Goal: Check status: Check status

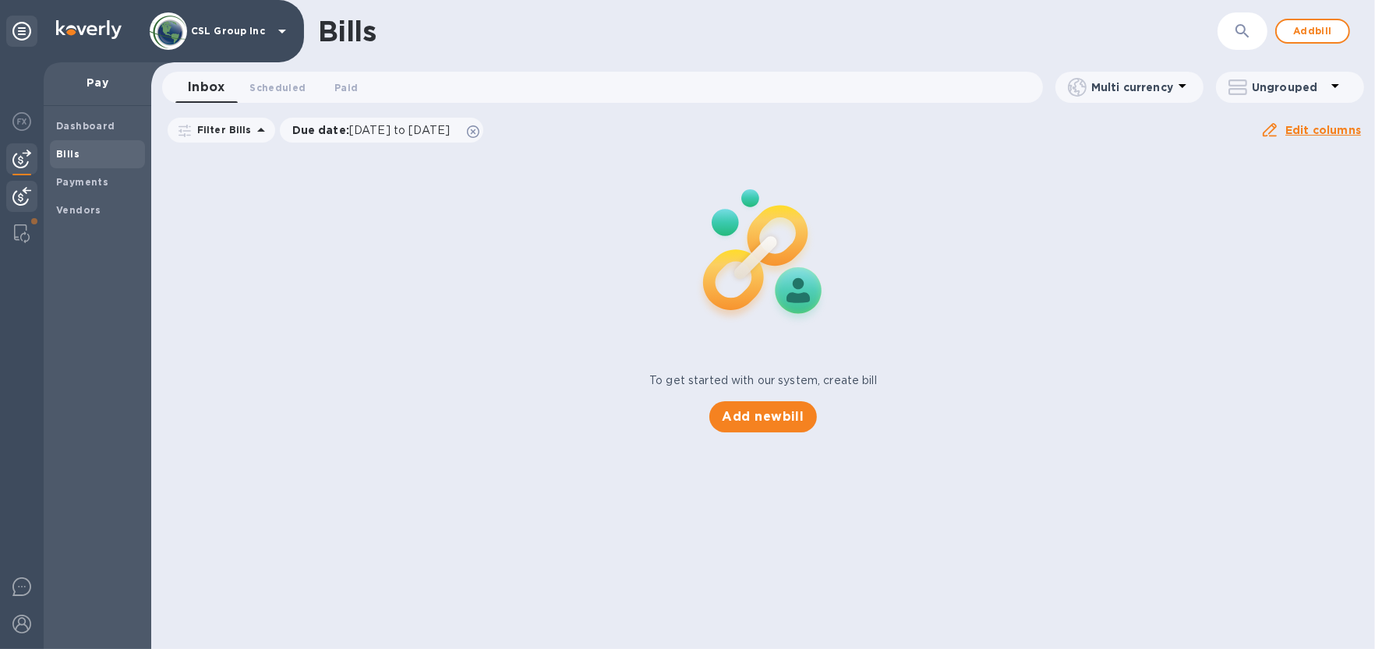
click at [15, 196] on img at bounding box center [21, 196] width 19 height 19
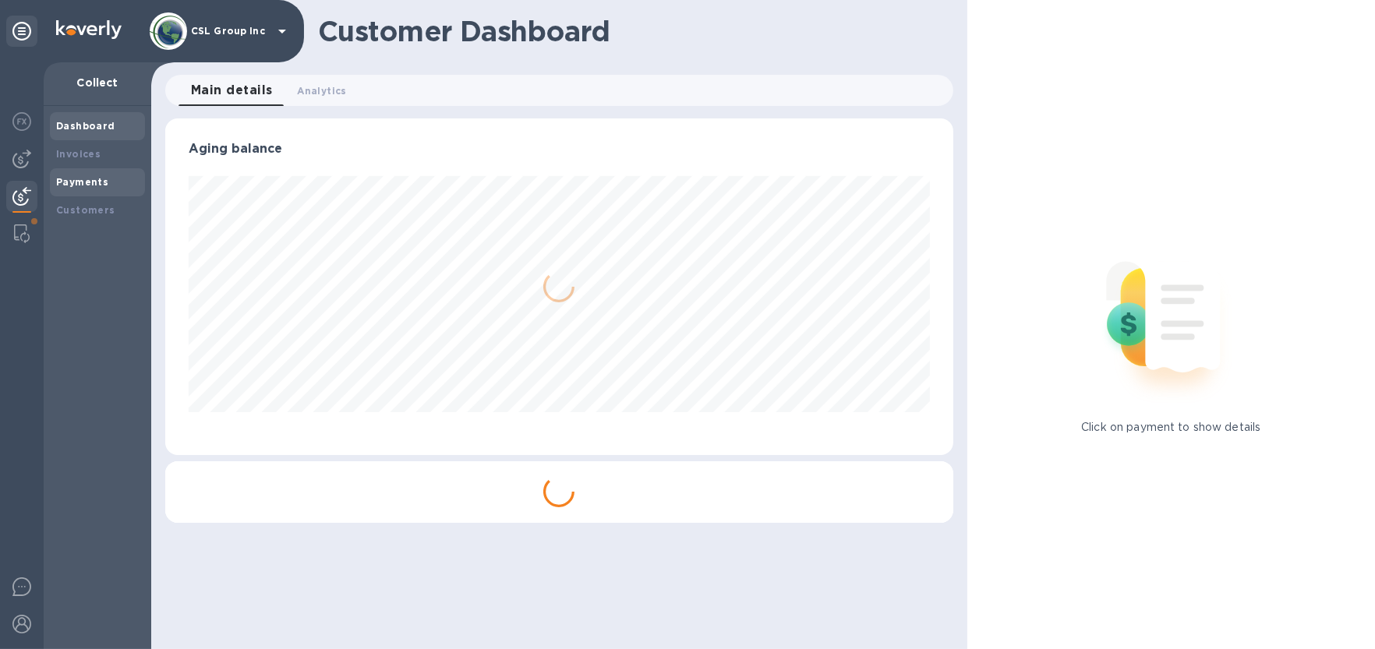
scroll to position [336, 788]
click at [80, 184] on b "Payments" at bounding box center [82, 182] width 52 height 12
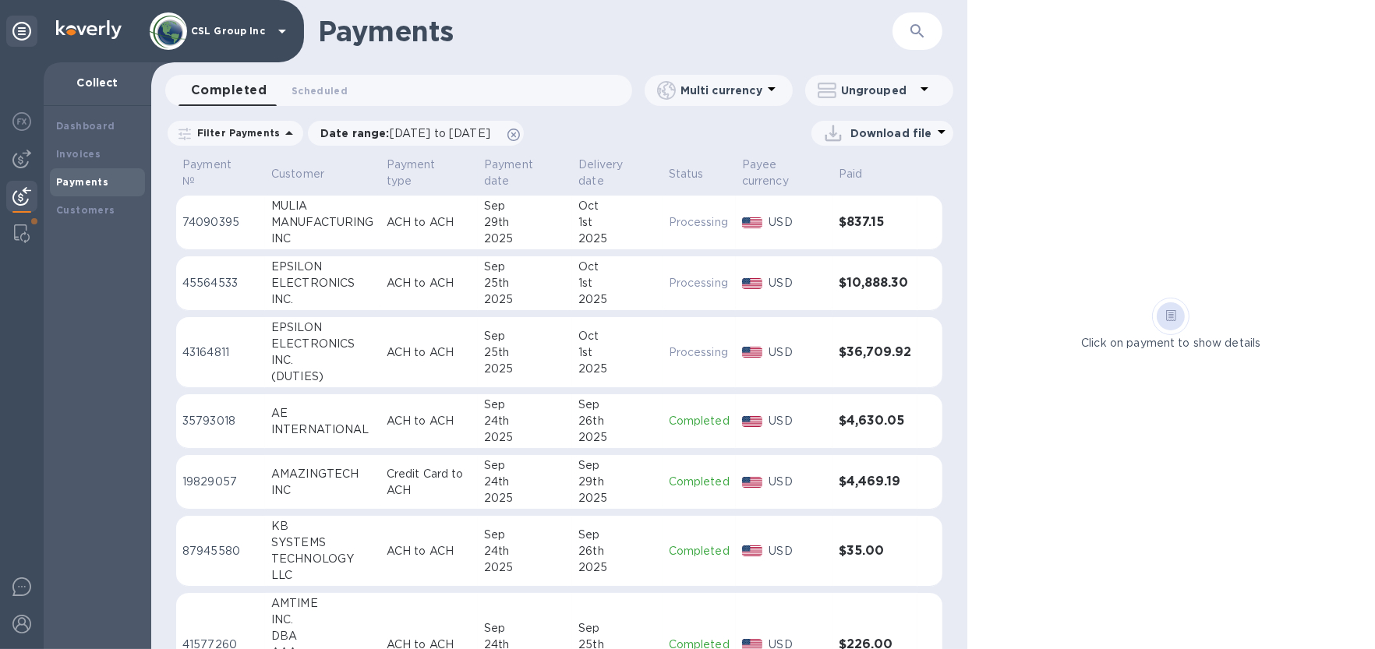
click at [655, 338] on td "[DATE]" at bounding box center [617, 352] width 90 height 71
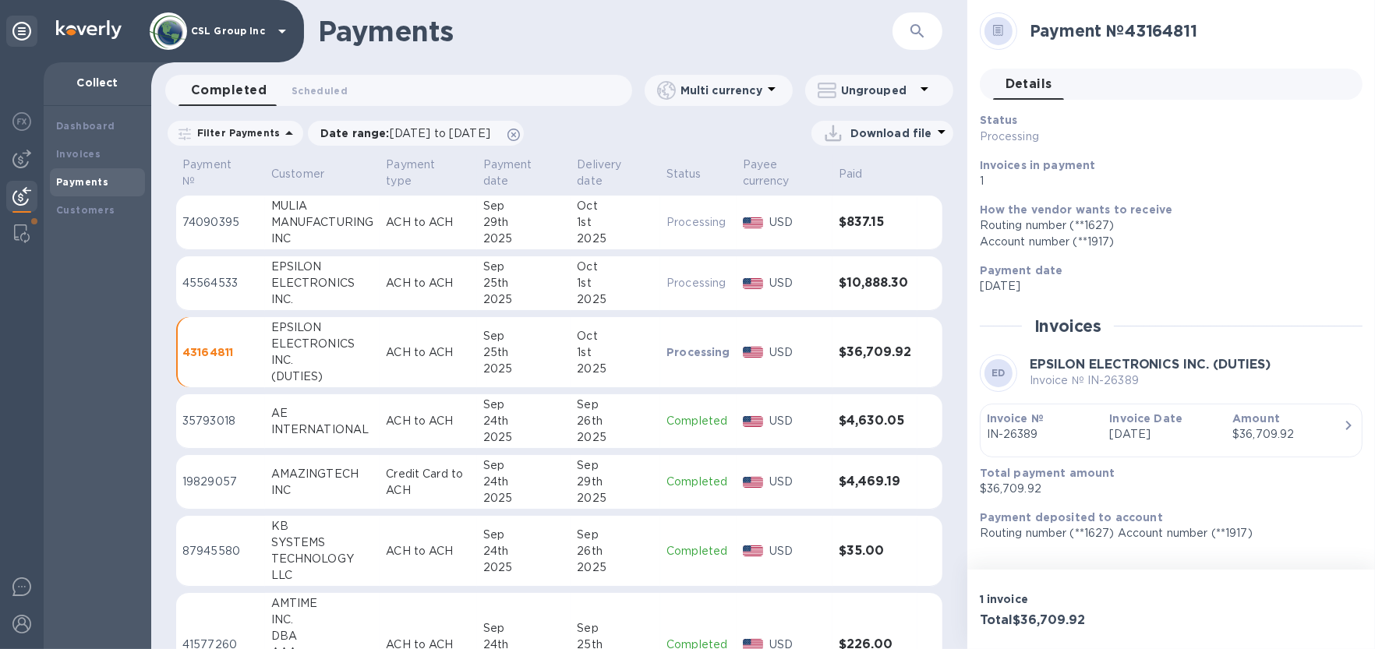
click at [629, 291] on div "2025" at bounding box center [615, 299] width 77 height 16
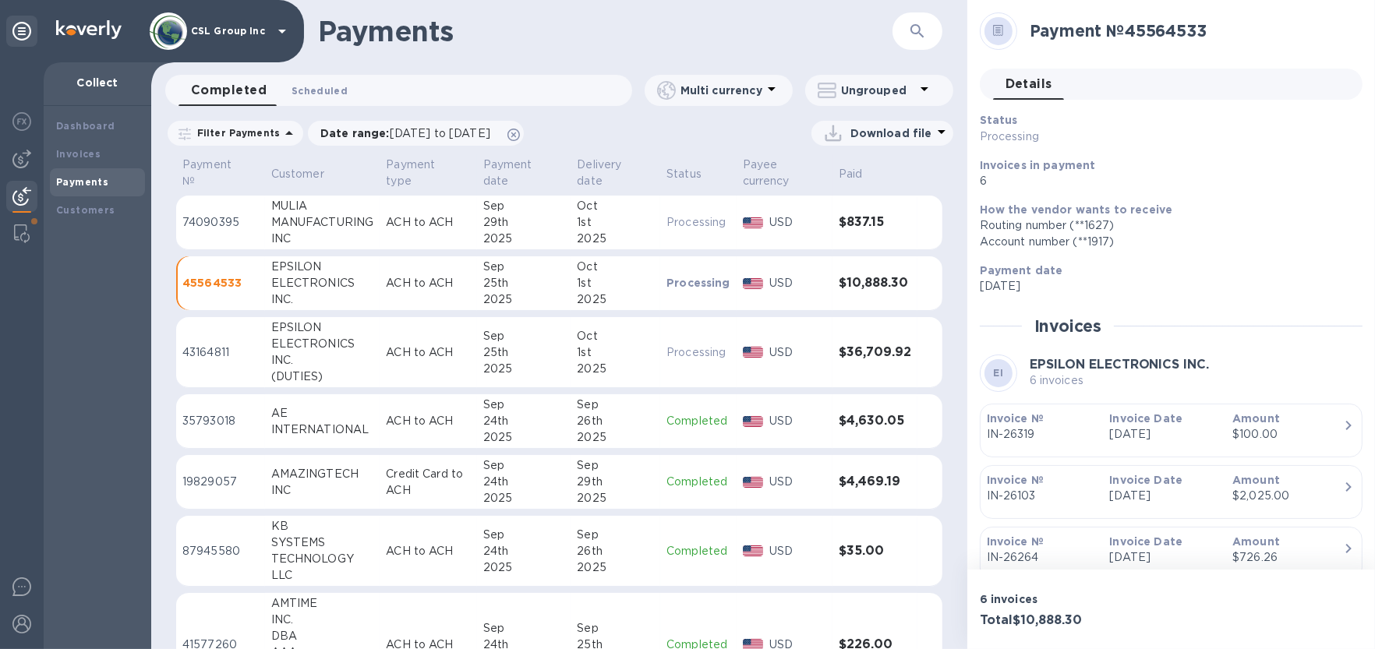
click at [311, 87] on span "Scheduled 0" at bounding box center [319, 91] width 56 height 16
